Goal: Find specific page/section: Find specific page/section

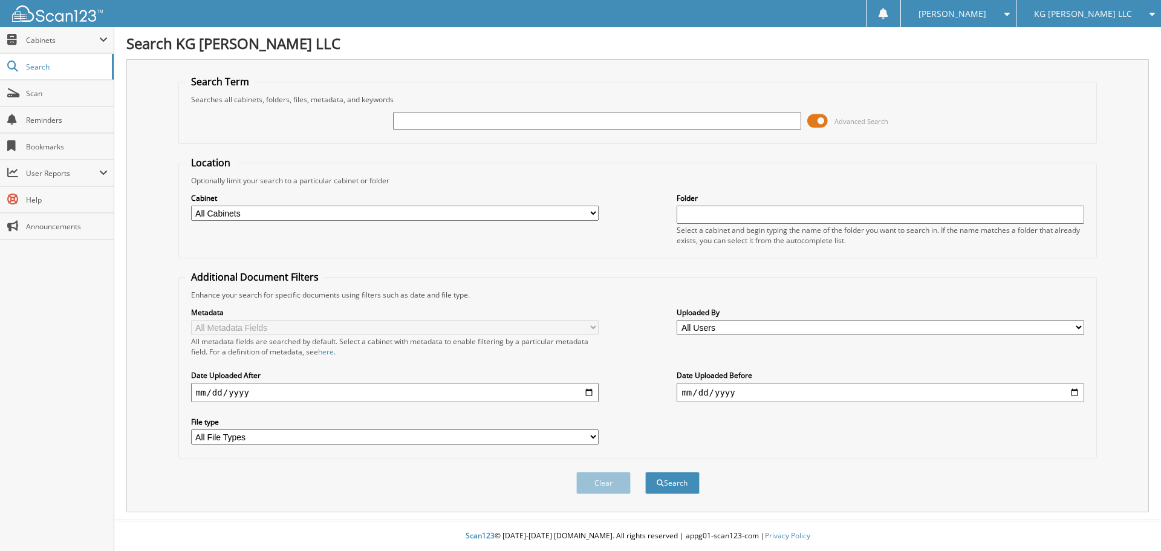
click at [519, 120] on input "text" at bounding box center [597, 121] width 408 height 18
click at [582, 117] on input "text" at bounding box center [597, 121] width 408 height 18
type input "WTUZ"
click at [662, 481] on span "submit" at bounding box center [660, 483] width 7 height 7
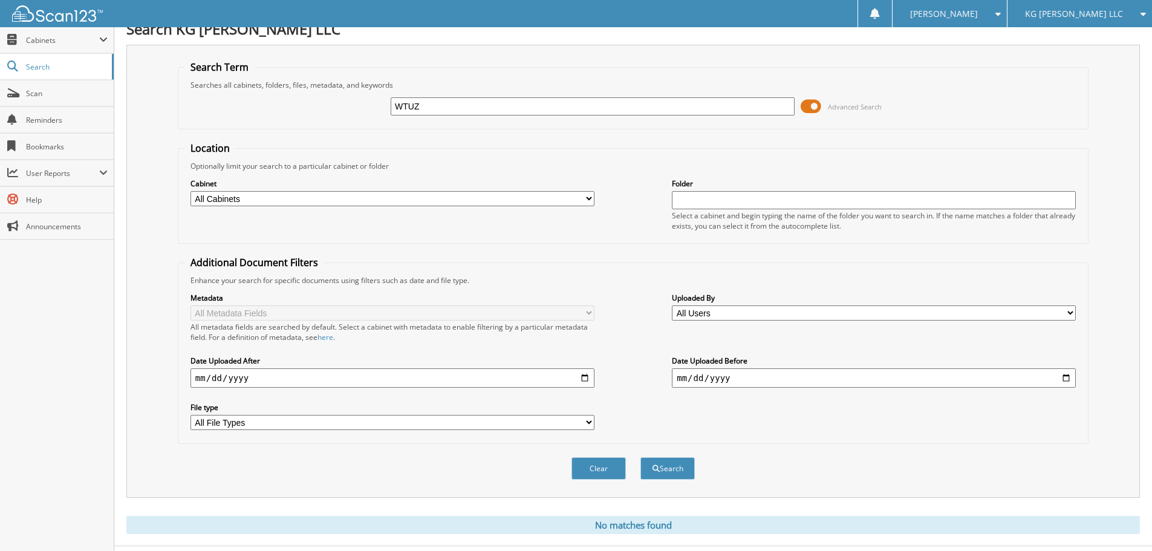
scroll to position [41, 0]
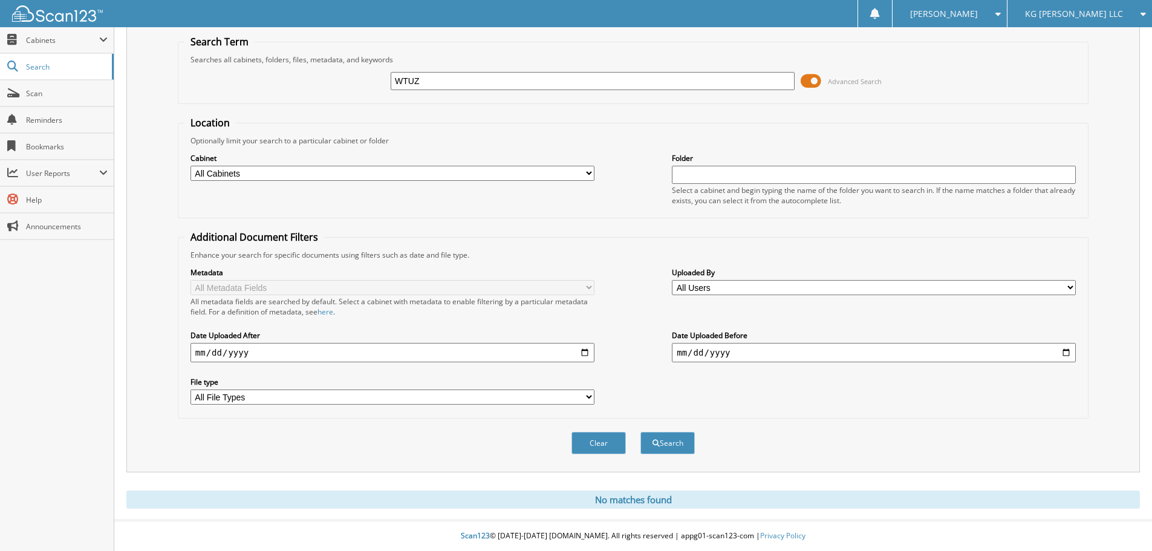
drag, startPoint x: 466, startPoint y: 79, endPoint x: 340, endPoint y: 77, distance: 125.8
click at [340, 77] on div "WTUZ Advanced Search" at bounding box center [632, 81] width 897 height 33
type input "60600"
click at [640, 432] on button "Search" at bounding box center [667, 443] width 54 height 22
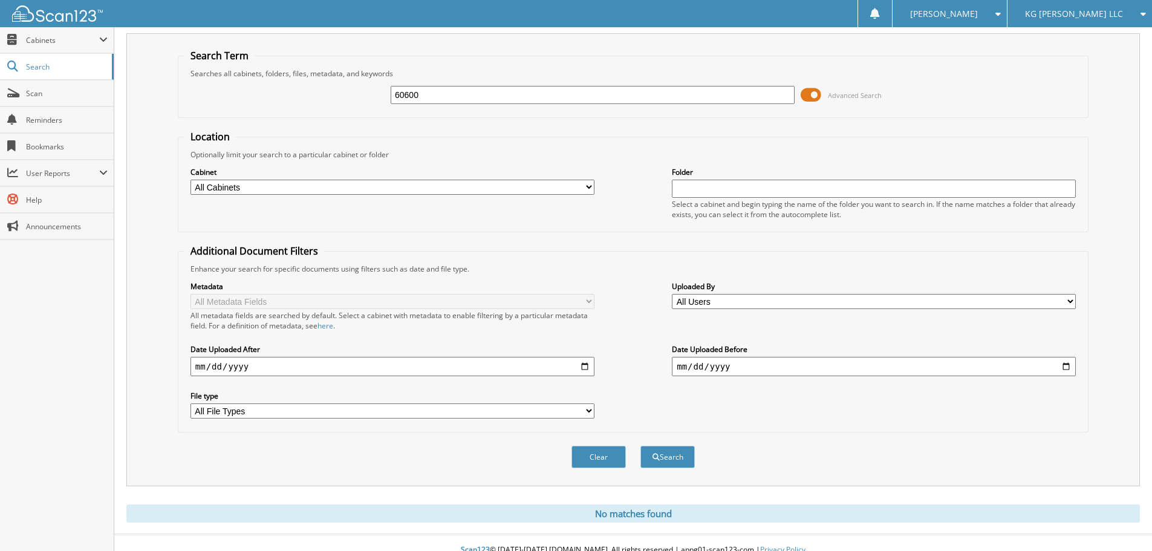
scroll to position [41, 0]
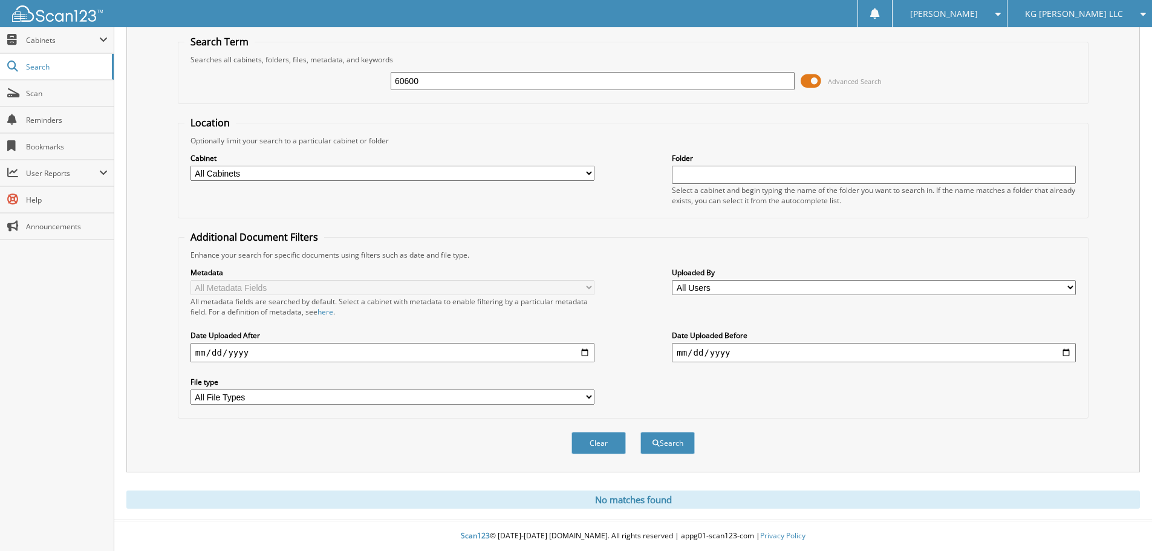
click at [431, 80] on input "60600" at bounding box center [593, 81] width 404 height 18
click at [418, 170] on select "All Cabinets PARTS SERVICE RO NEEDS FILING" at bounding box center [392, 173] width 404 height 15
click at [622, 224] on div "Location Optionally limit your search to a particular cabinet or folder Cabinet…" at bounding box center [633, 267] width 911 height 302
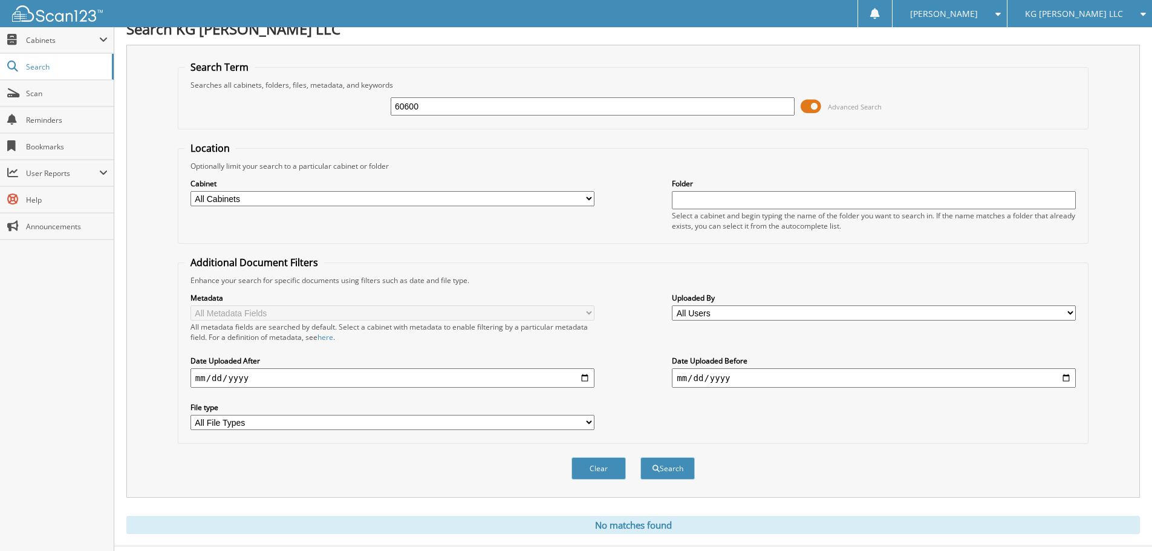
scroll to position [0, 0]
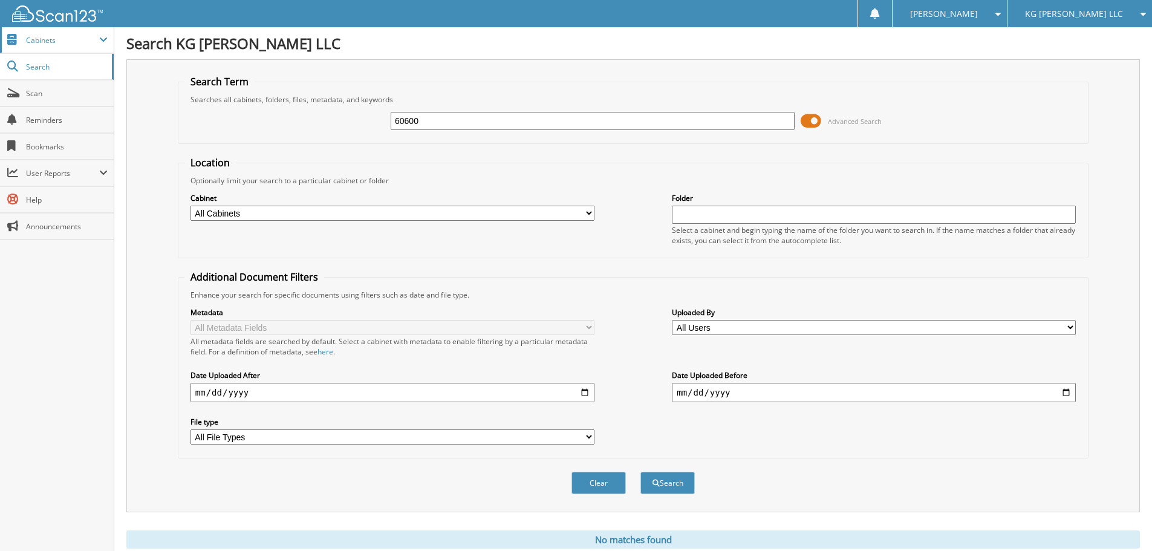
click at [63, 39] on span "Cabinets" at bounding box center [62, 40] width 73 height 10
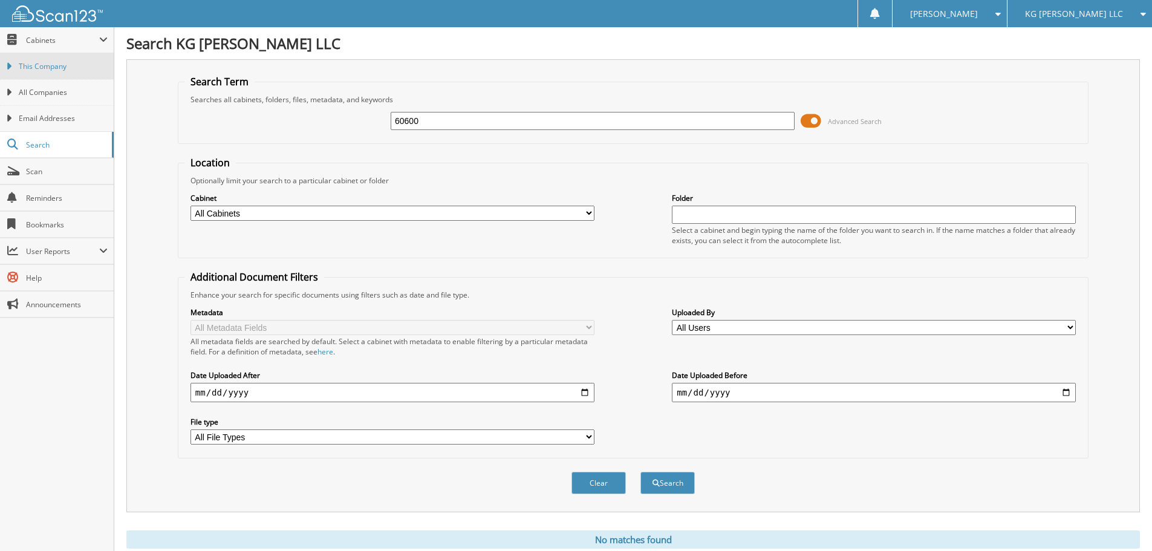
click at [56, 62] on span "This Company" at bounding box center [63, 66] width 89 height 11
